Goal: Share content

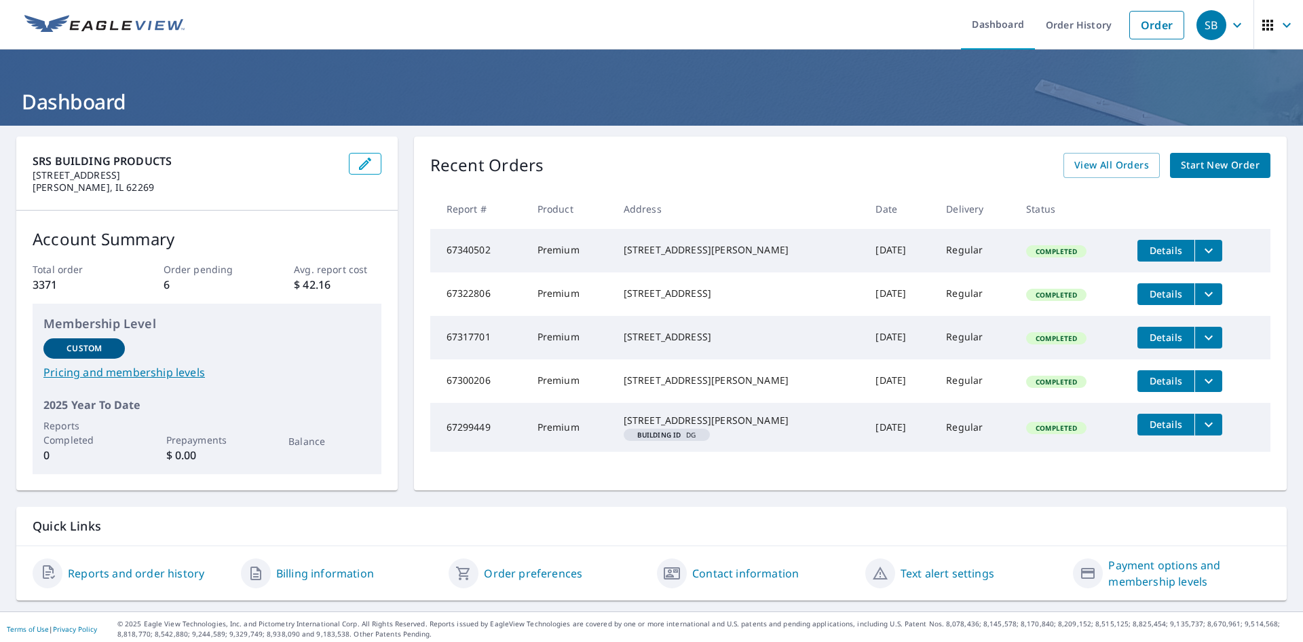
click at [1201, 248] on icon "filesDropdownBtn-67340502" at bounding box center [1209, 250] width 16 height 16
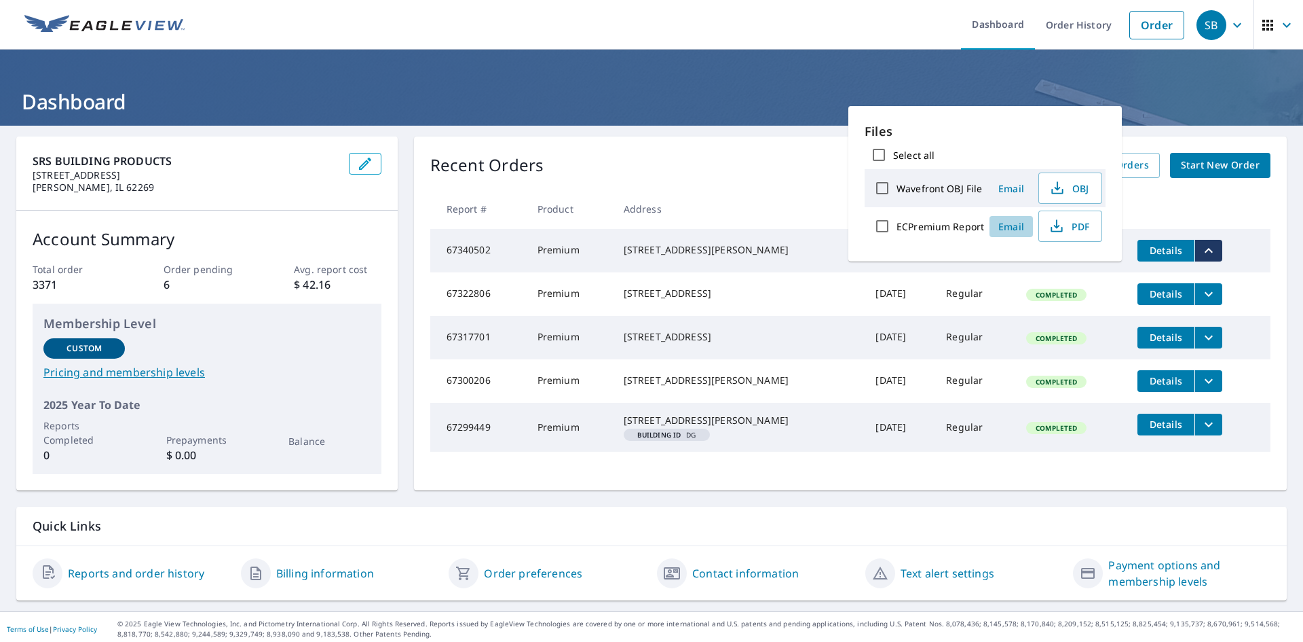
click at [1012, 225] on span "Email" at bounding box center [1011, 226] width 33 height 13
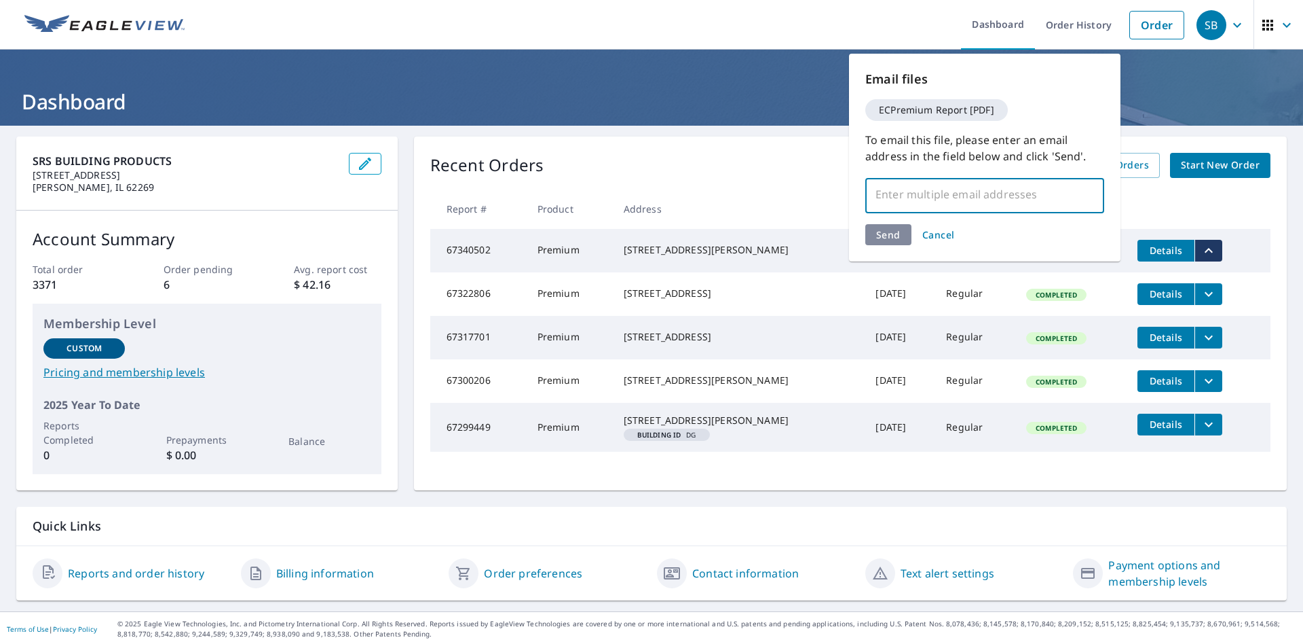
click at [915, 194] on input "text" at bounding box center [975, 194] width 206 height 26
click at [908, 196] on input "text" at bounding box center [975, 194] width 206 height 26
click at [918, 189] on input "text" at bounding box center [975, 194] width 206 height 26
paste input "[EMAIL_ADDRESS][DOMAIN_NAME]"
type input "[EMAIL_ADDRESS][DOMAIN_NAME]"
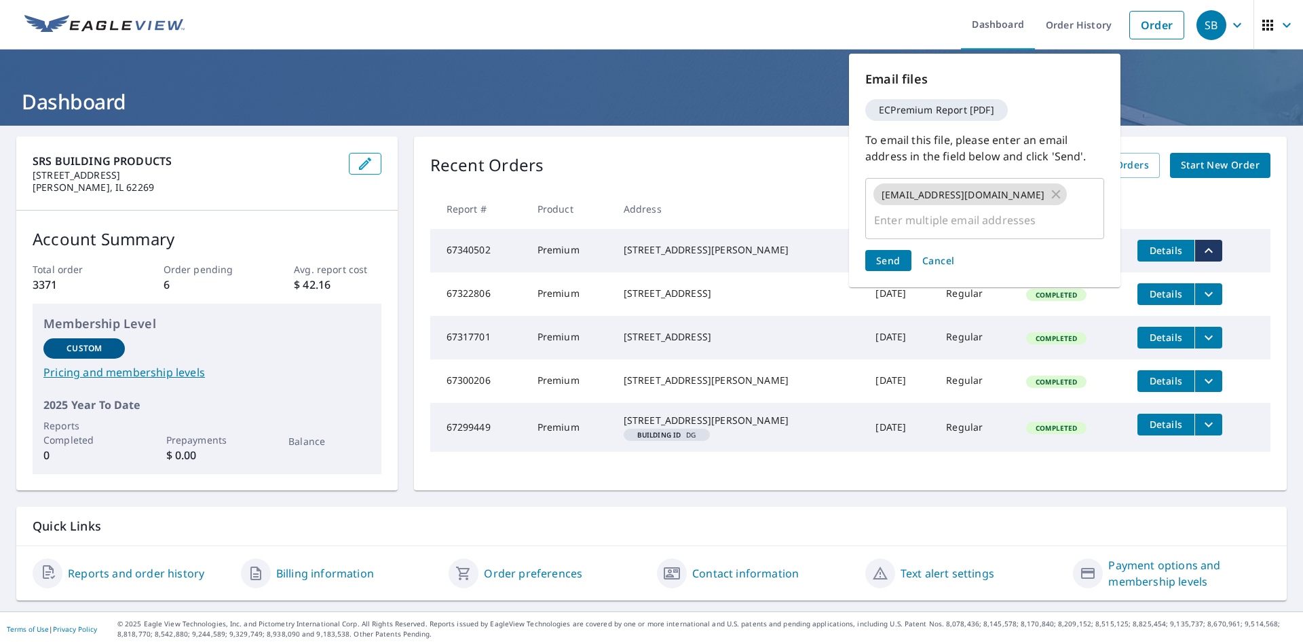
click at [888, 250] on div "Send Cancel" at bounding box center [985, 260] width 239 height 21
click at [889, 254] on span "Send" at bounding box center [888, 260] width 24 height 13
